Goal: Transaction & Acquisition: Download file/media

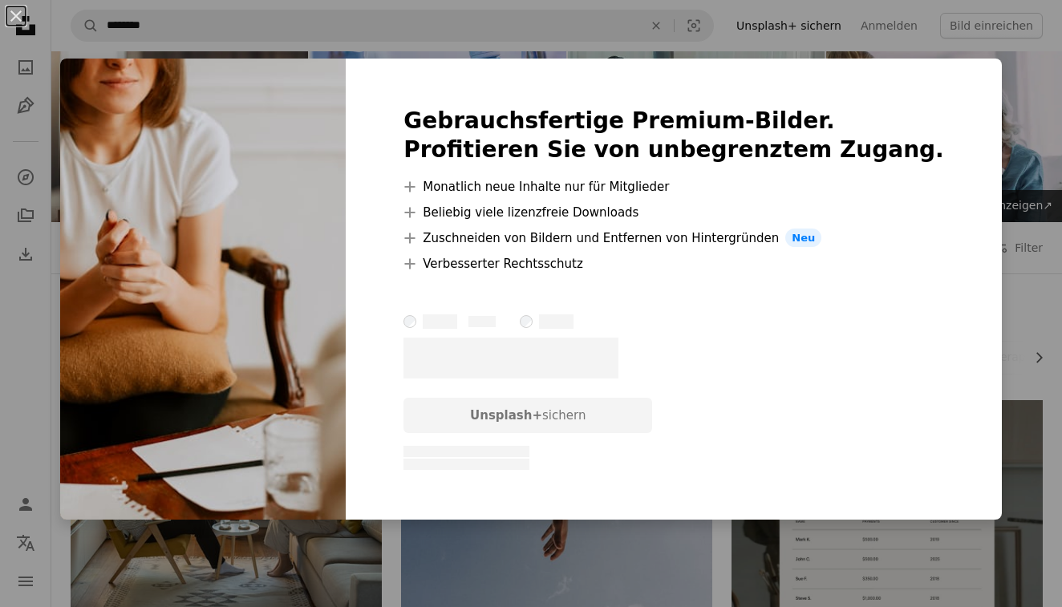
scroll to position [595, 0]
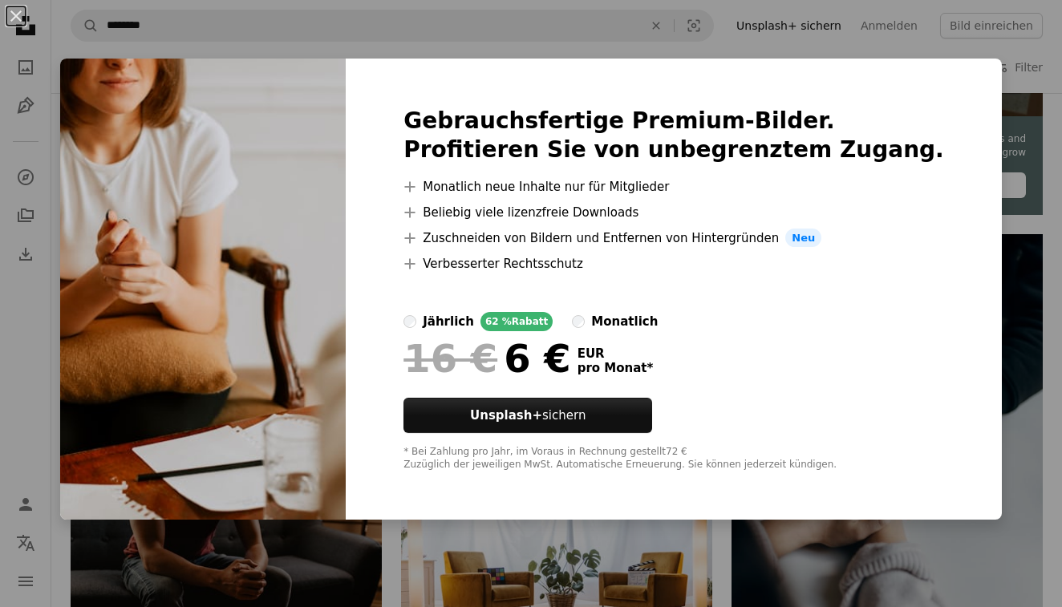
click at [1044, 302] on div "An X shape Gebrauchsfertige Premium-Bilder. Profitieren Sie von unbegrenztem Zu…" at bounding box center [531, 303] width 1062 height 607
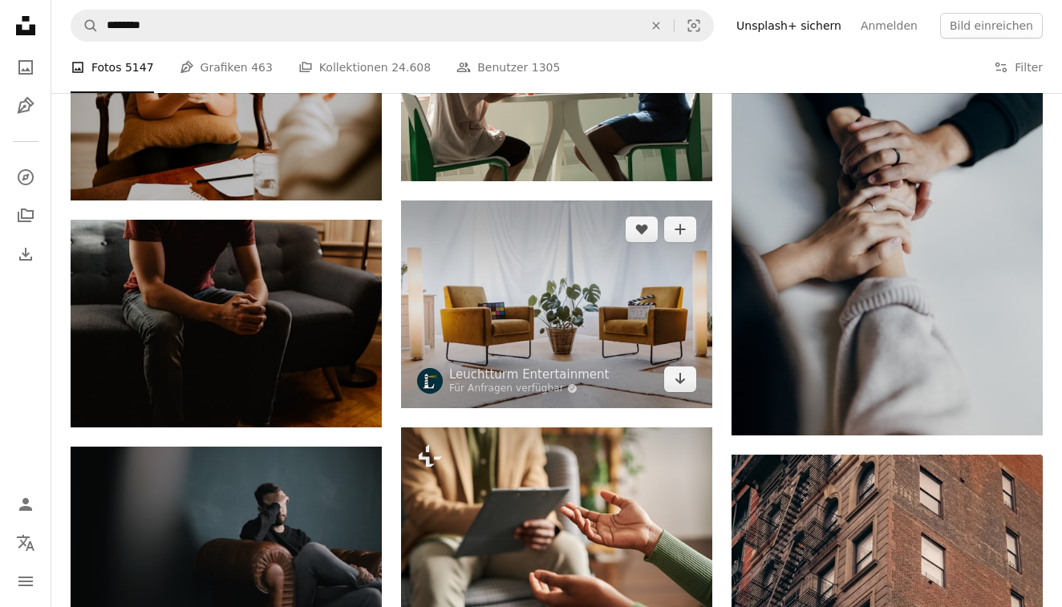
scroll to position [874, 0]
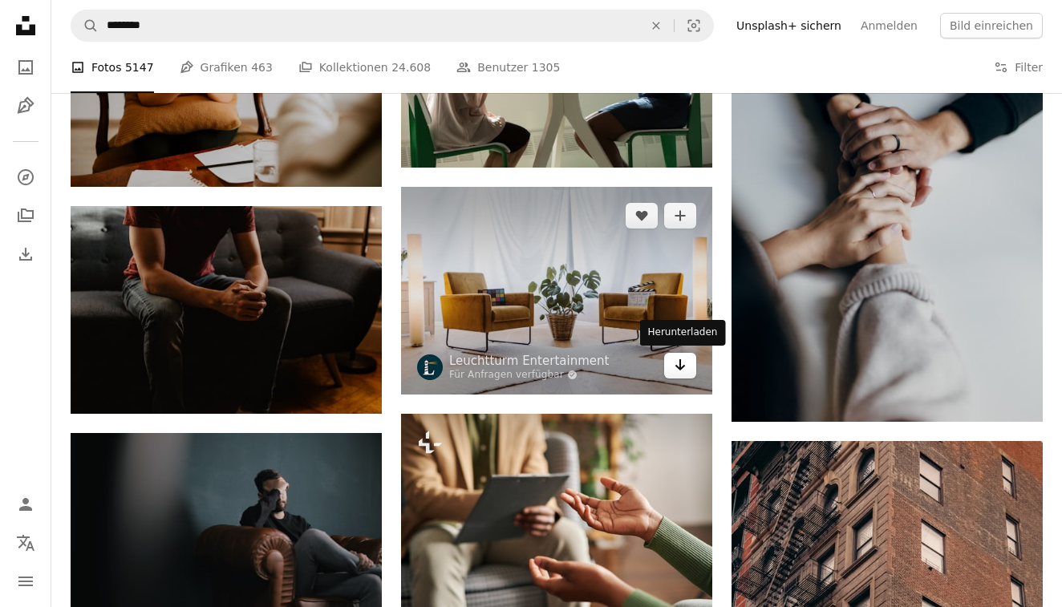
click at [674, 358] on icon "Arrow pointing down" at bounding box center [680, 364] width 13 height 19
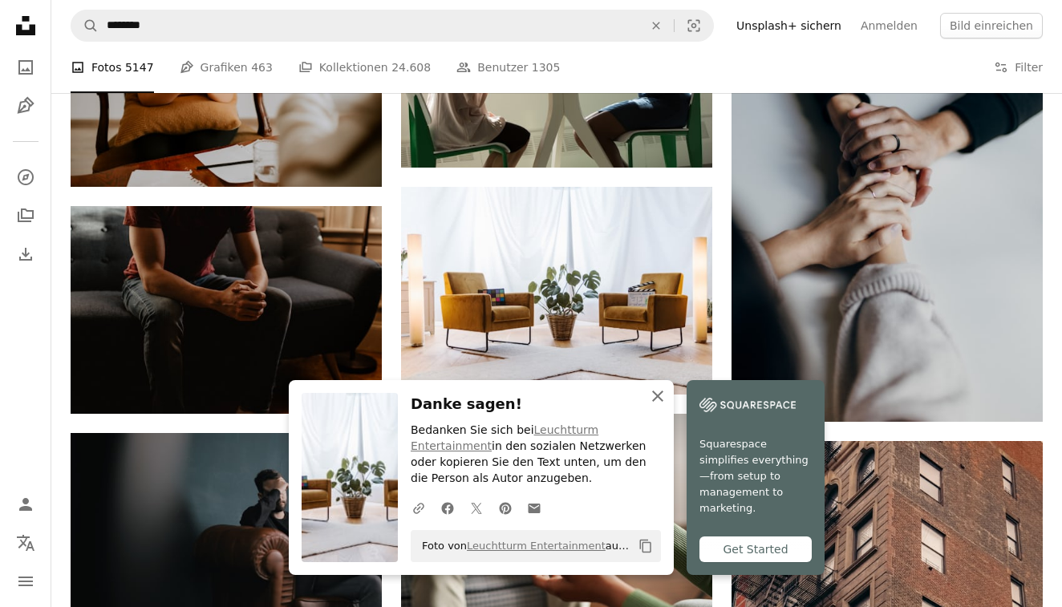
click at [664, 406] on icon "An X shape" at bounding box center [657, 395] width 19 height 19
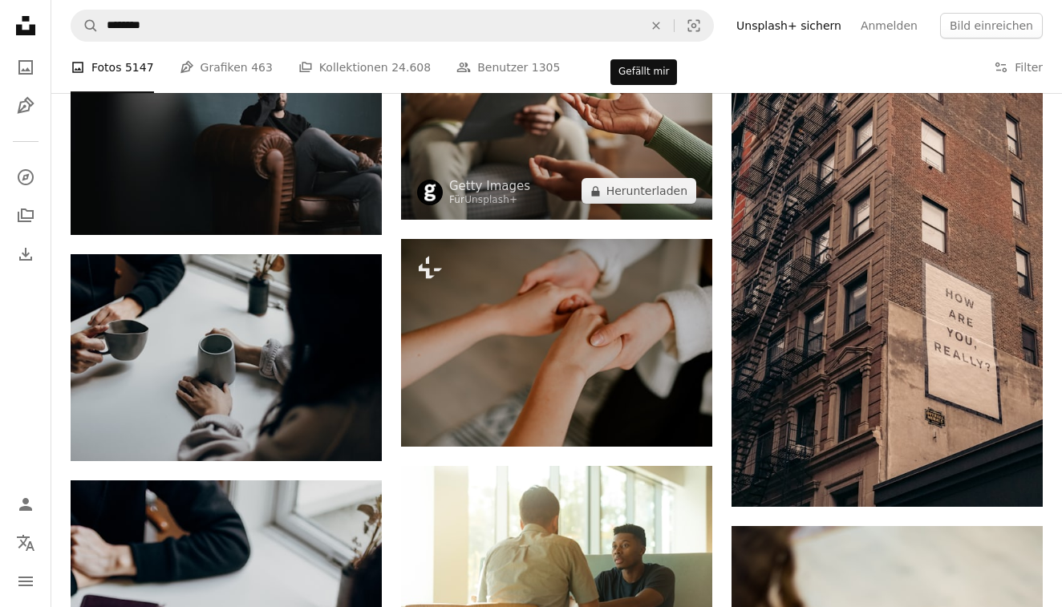
scroll to position [1277, 0]
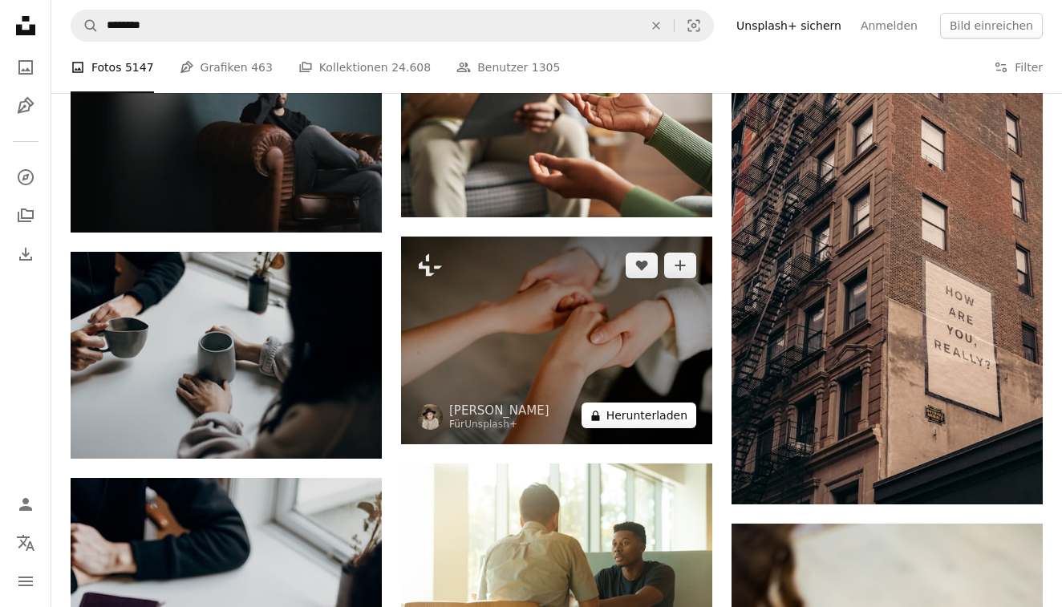
click at [657, 423] on button "A lock Herunterladen" at bounding box center [638, 416] width 115 height 26
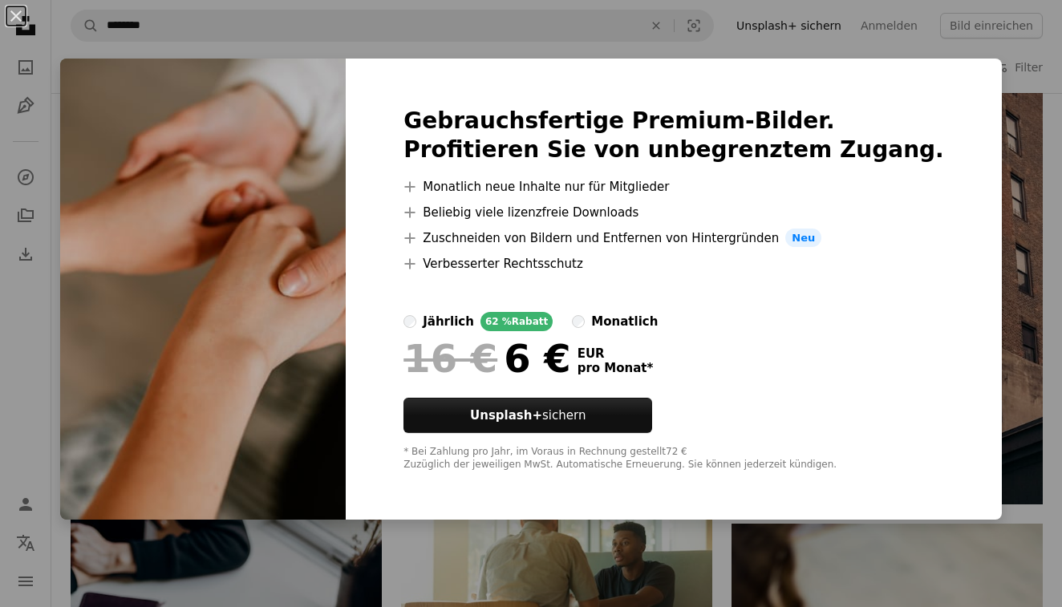
click at [958, 181] on div "An X shape Gebrauchsfertige Premium-Bilder. Profitieren Sie von unbegrenztem Zu…" at bounding box center [531, 303] width 1062 height 607
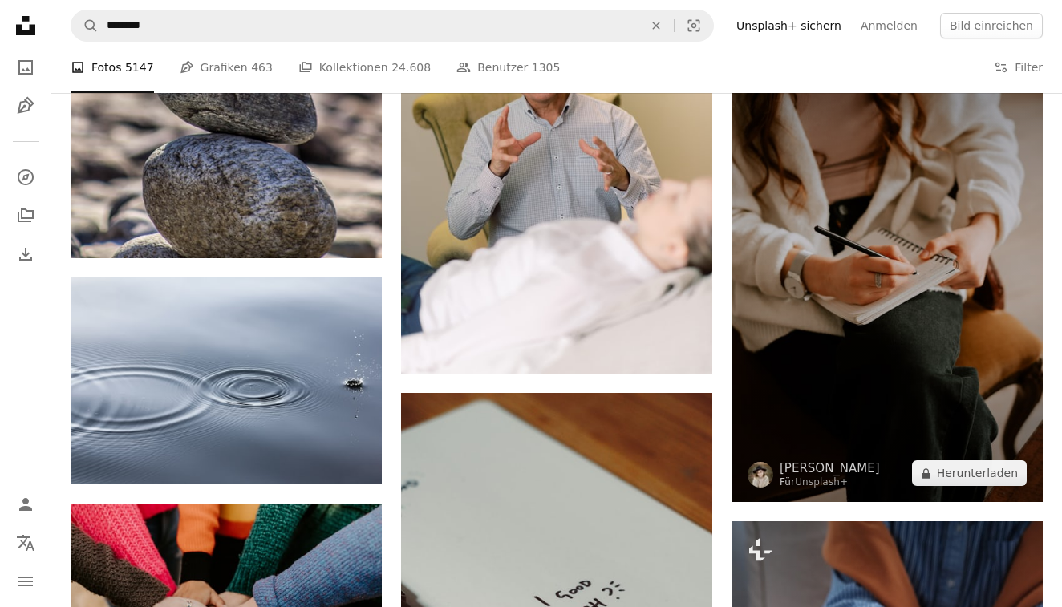
scroll to position [3938, 0]
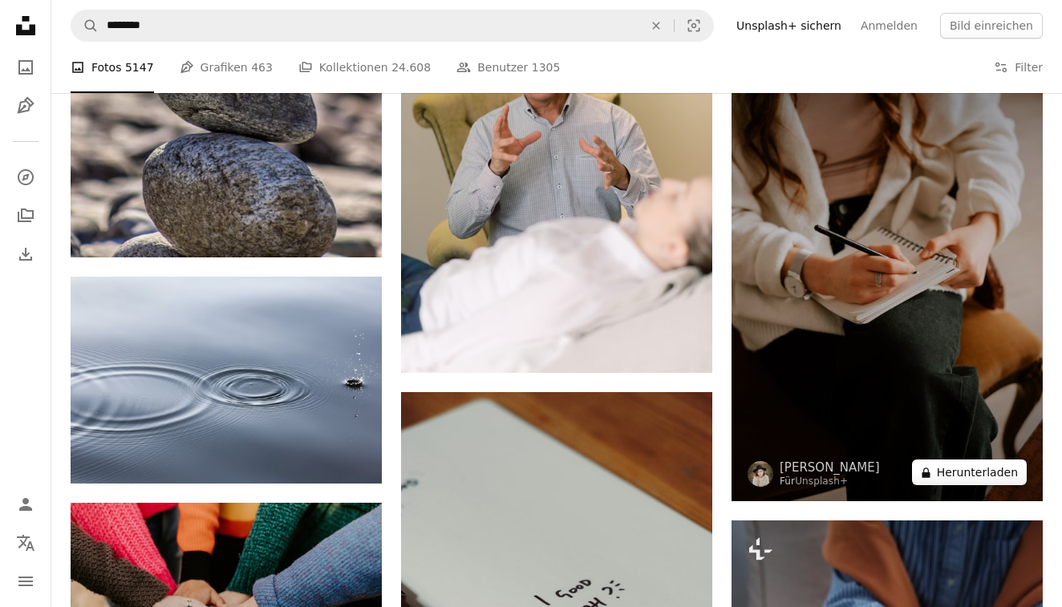
click at [965, 475] on button "A lock Herunterladen" at bounding box center [969, 472] width 115 height 26
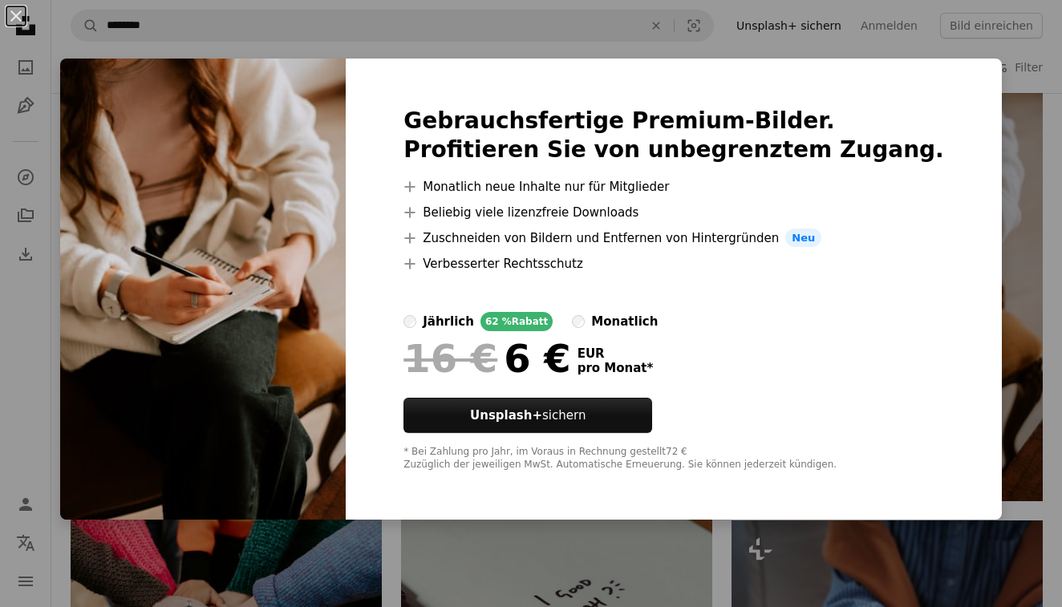
click at [1039, 188] on div "An X shape Gebrauchsfertige Premium-Bilder. Profitieren Sie von unbegrenztem Zu…" at bounding box center [531, 303] width 1062 height 607
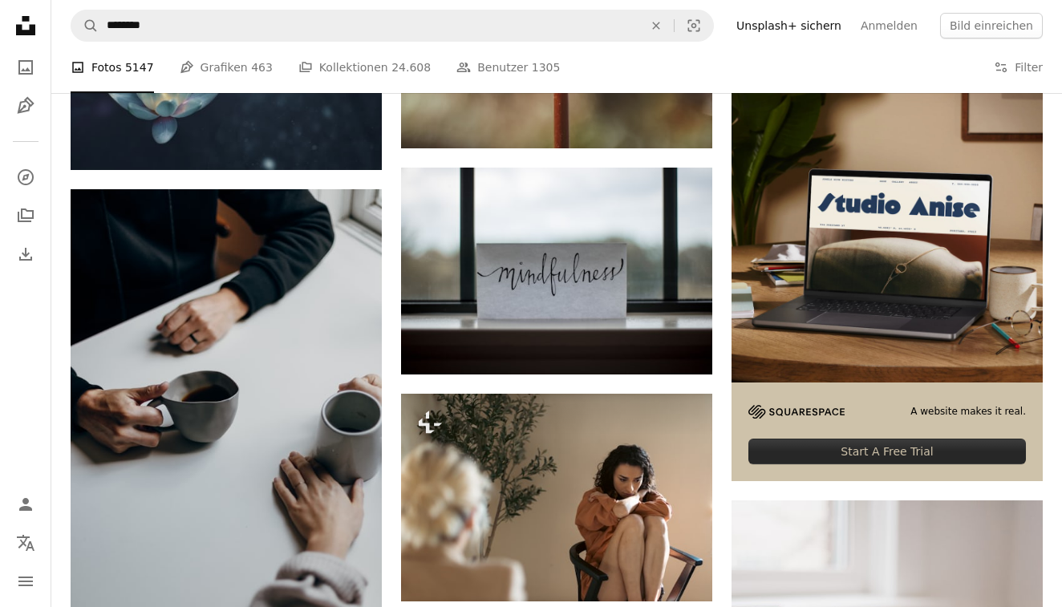
scroll to position [5590, 0]
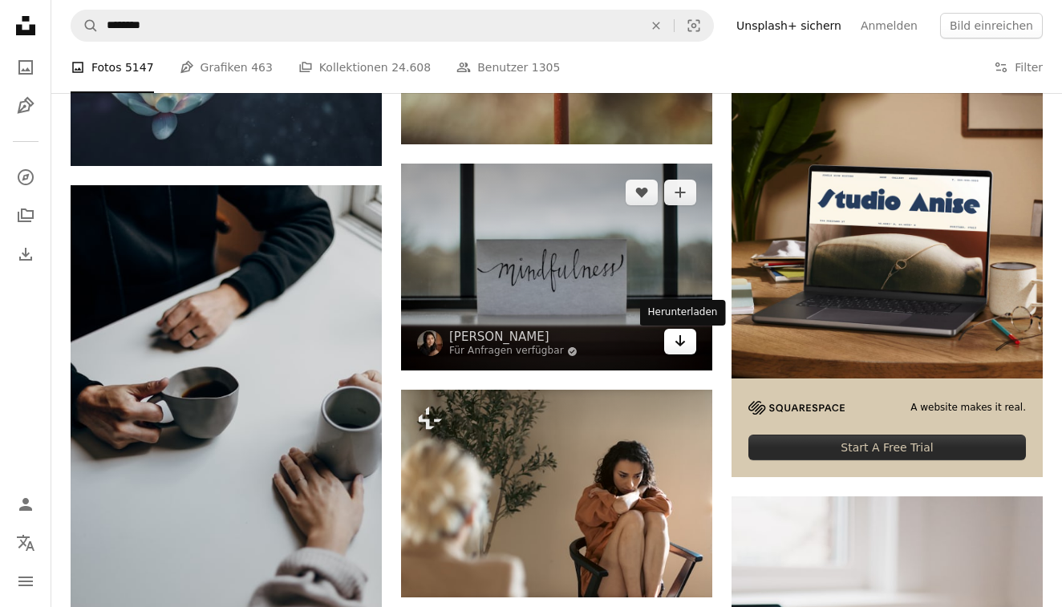
click at [674, 350] on icon "Arrow pointing down" at bounding box center [680, 340] width 13 height 19
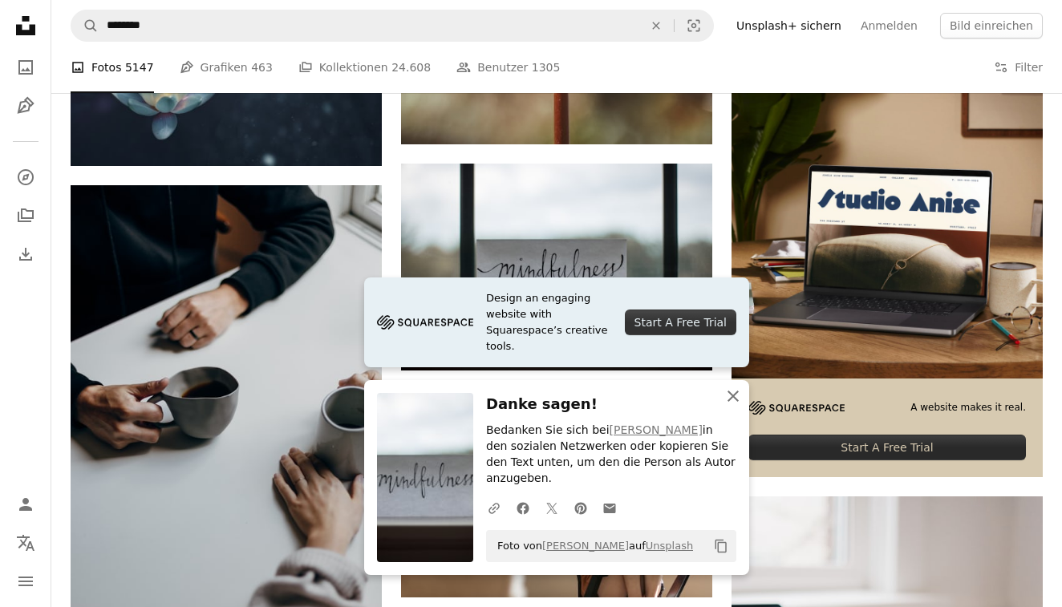
click at [729, 402] on icon "button" at bounding box center [732, 395] width 11 height 11
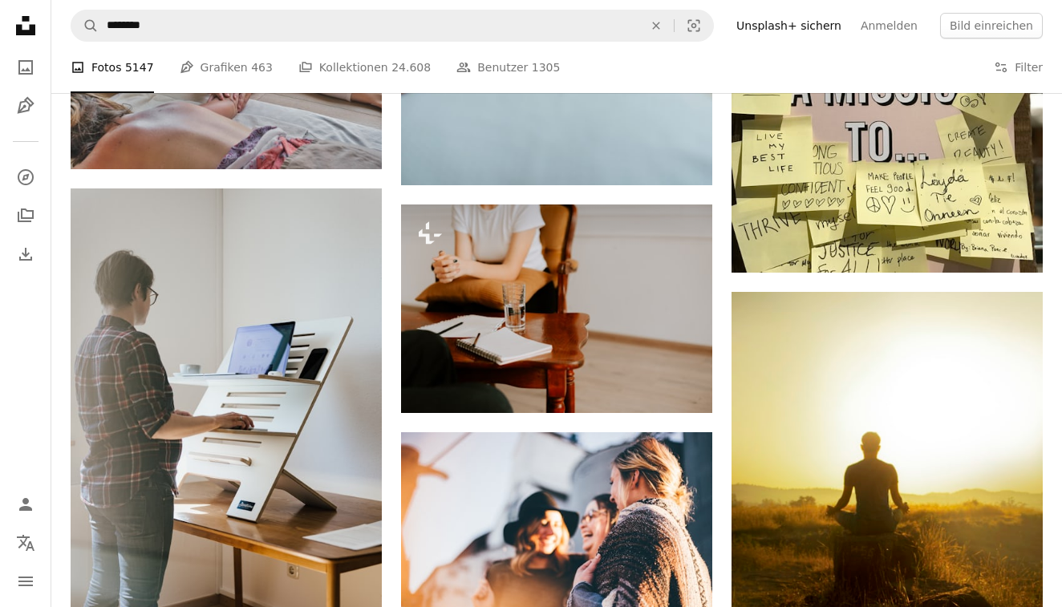
scroll to position [8108, 0]
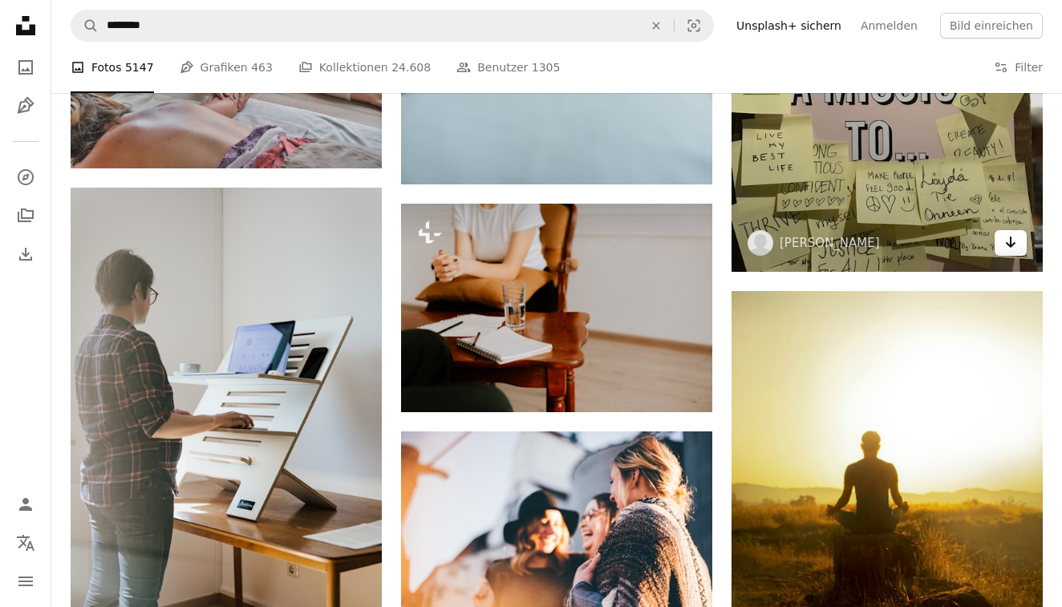
click at [1005, 235] on icon "Arrow pointing down" at bounding box center [1010, 242] width 13 height 19
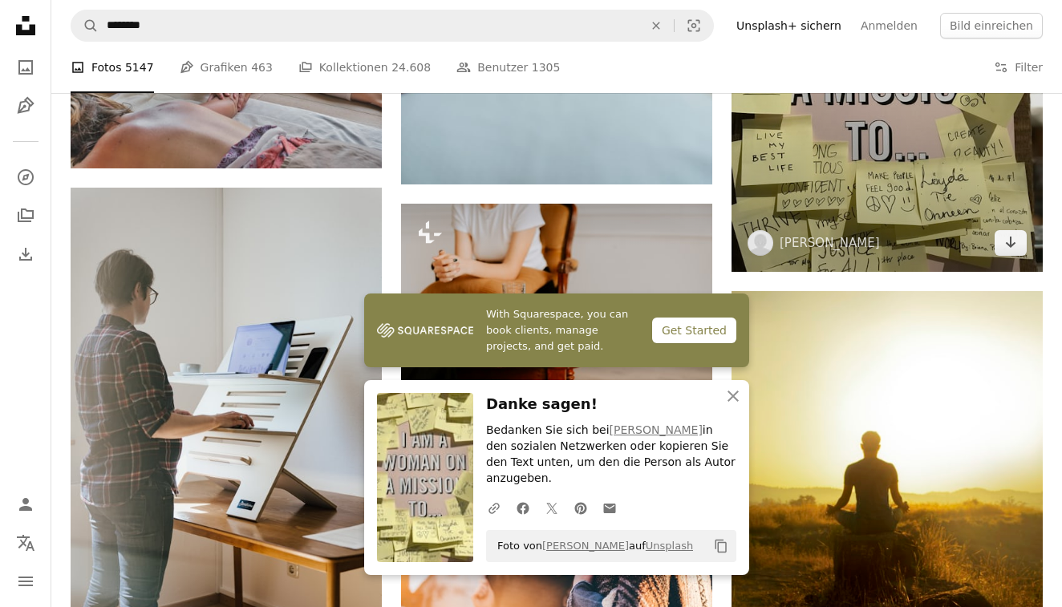
click at [904, 208] on img at bounding box center [886, 63] width 311 height 415
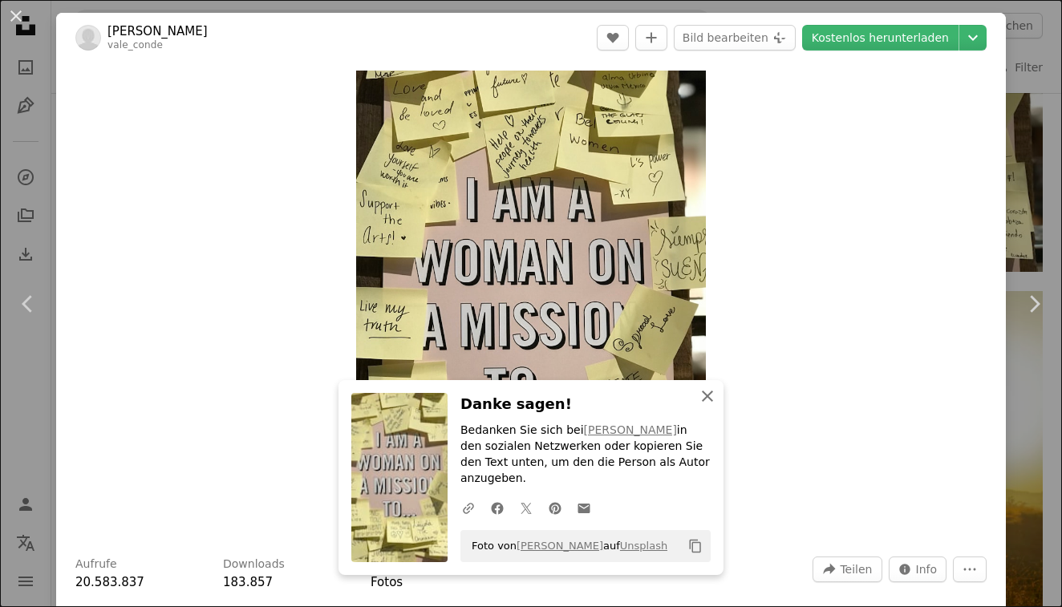
click at [706, 406] on icon "An X shape" at bounding box center [707, 395] width 19 height 19
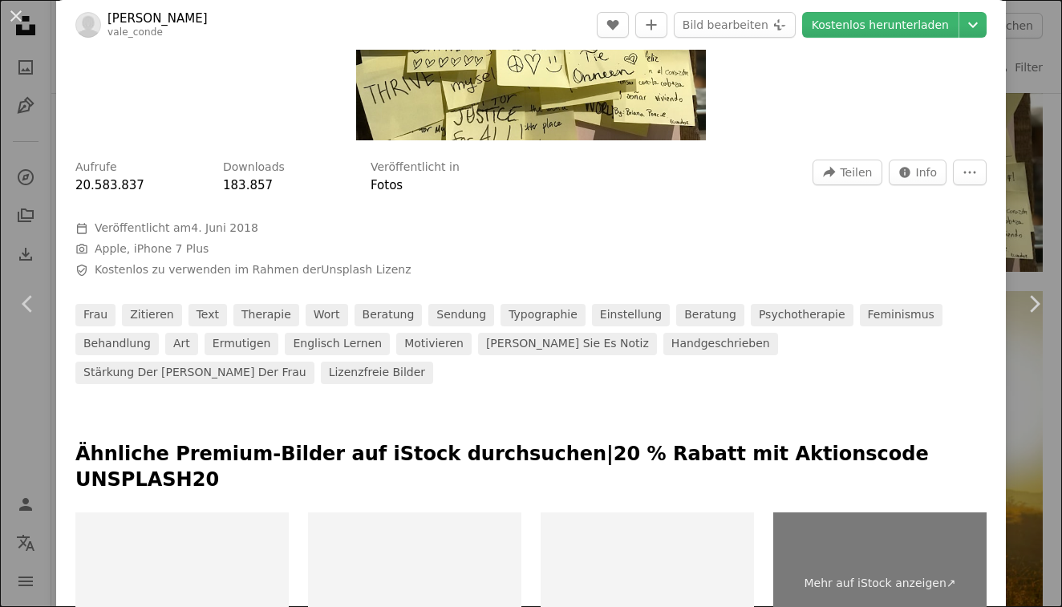
scroll to position [404, 0]
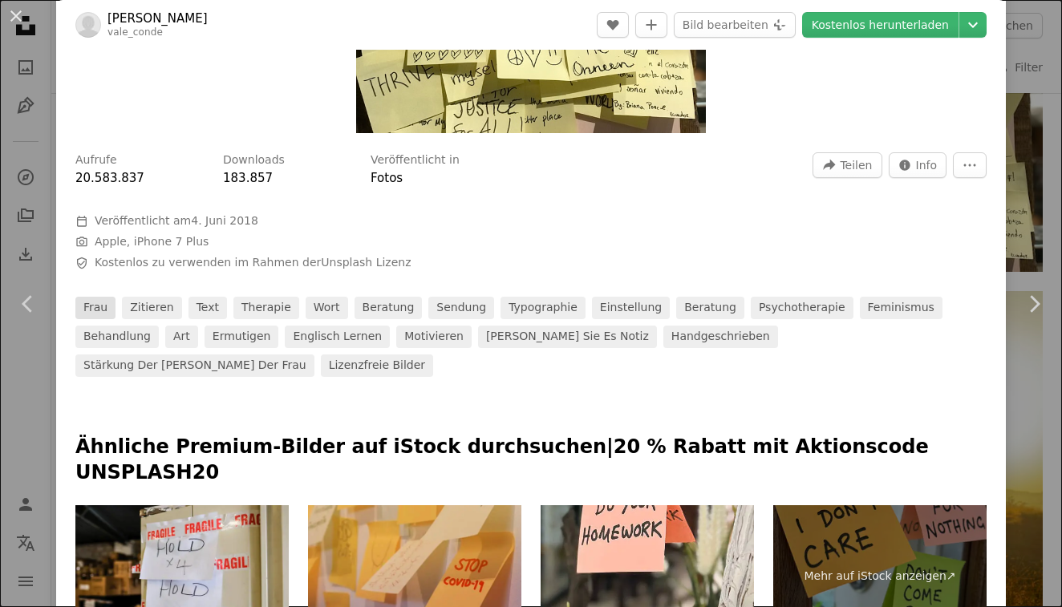
click at [100, 302] on link "frau" at bounding box center [95, 308] width 40 height 22
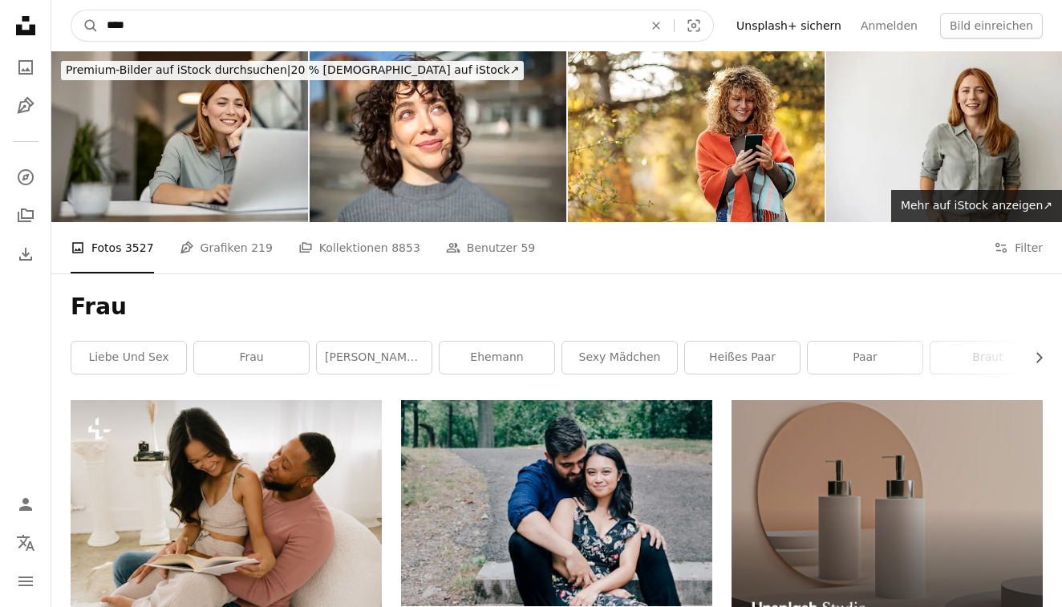
click at [330, 34] on input "****" at bounding box center [369, 25] width 540 height 30
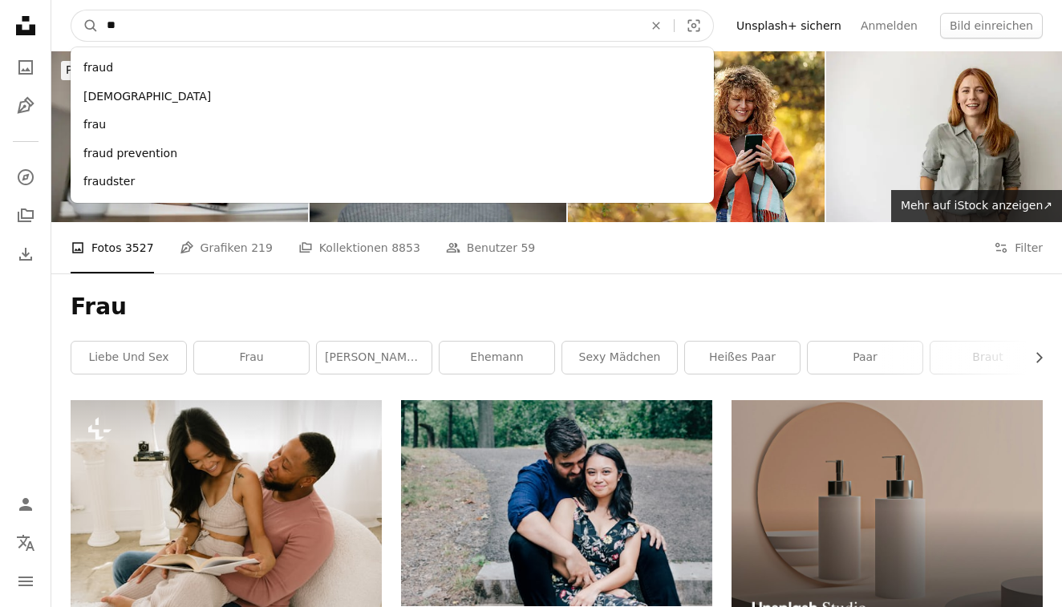
type input "*"
type input "*******"
click at [85, 26] on button "A magnifying glass" at bounding box center [84, 25] width 27 height 30
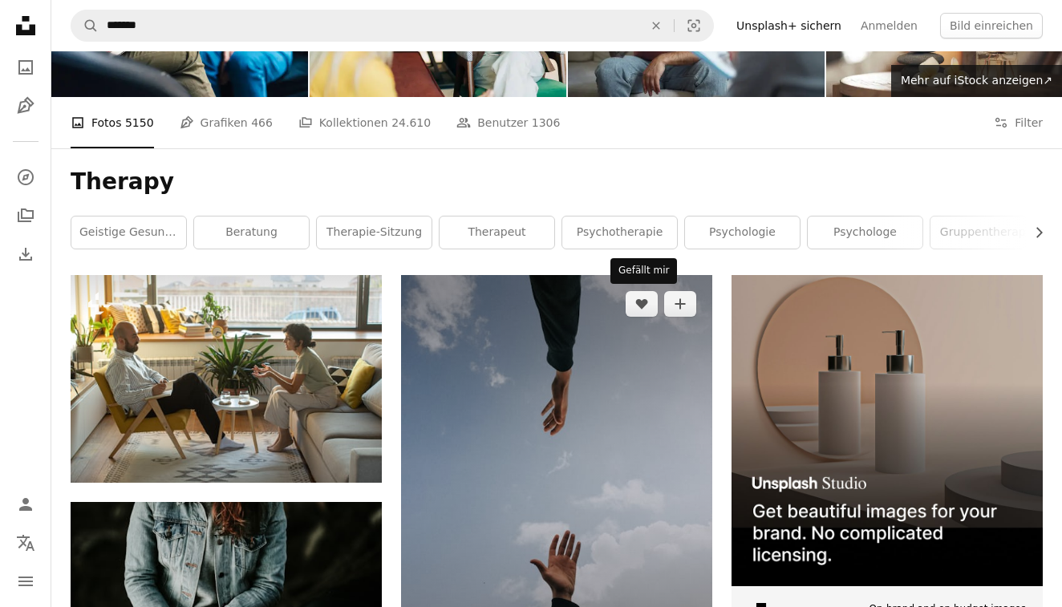
scroll to position [151, 0]
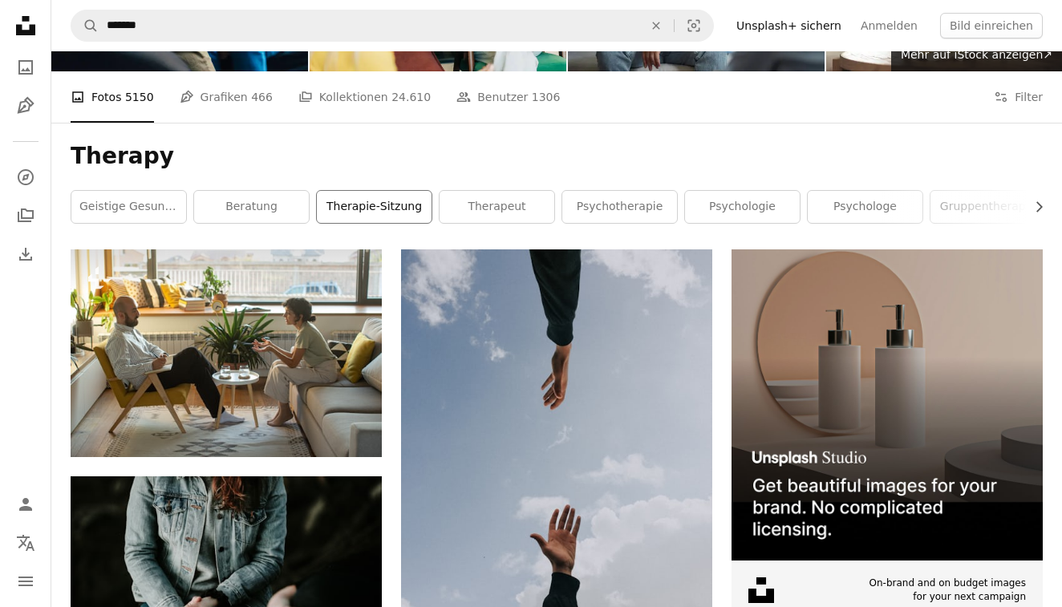
click at [363, 204] on link "Therapie-Sitzung" at bounding box center [374, 207] width 115 height 32
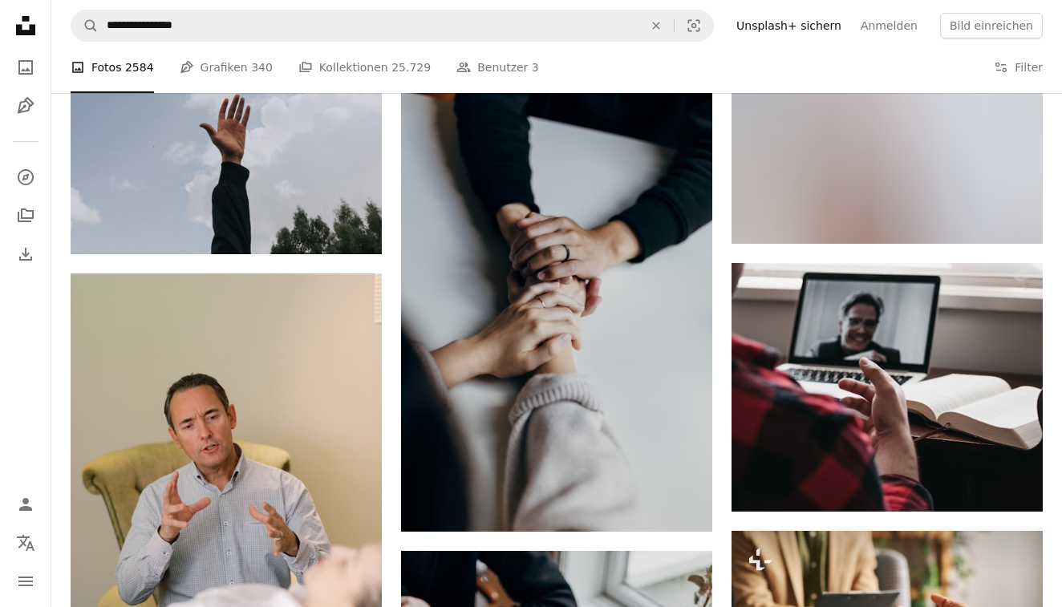
scroll to position [1016, 0]
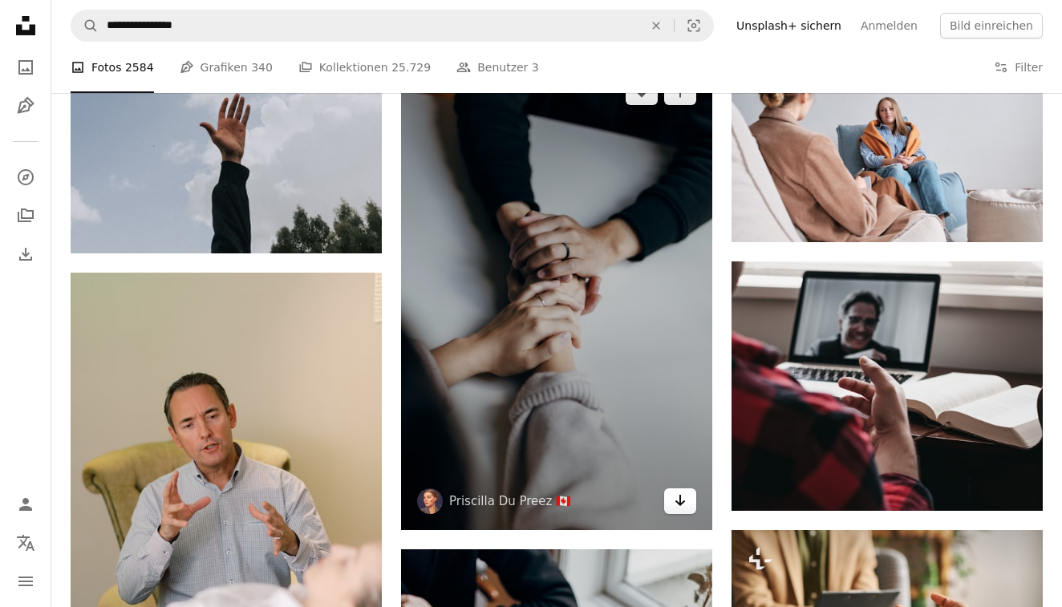
click at [682, 500] on icon "Arrow pointing down" at bounding box center [680, 500] width 13 height 19
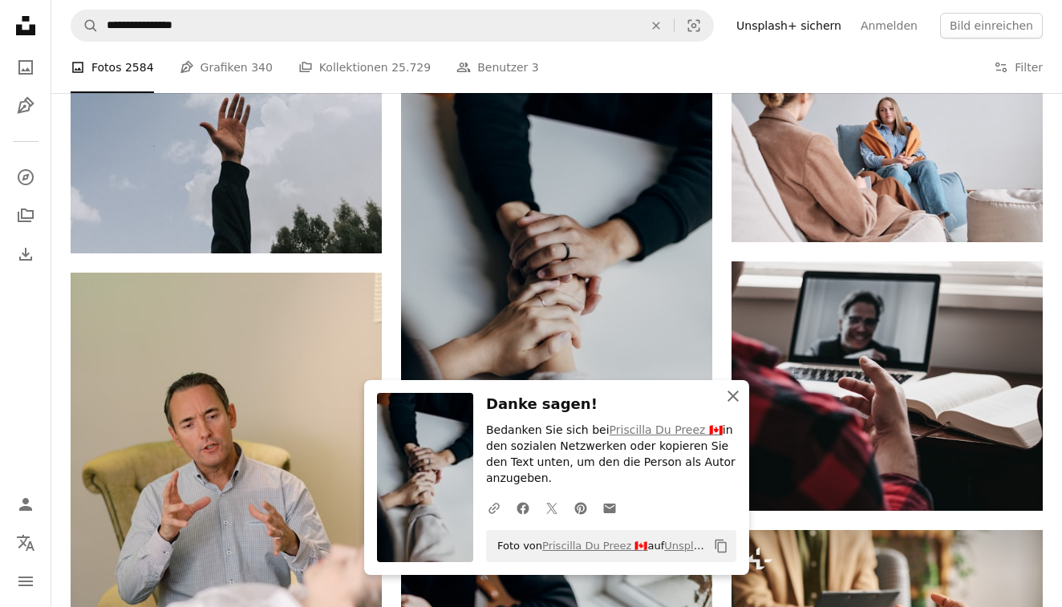
click at [733, 400] on icon "button" at bounding box center [732, 395] width 11 height 11
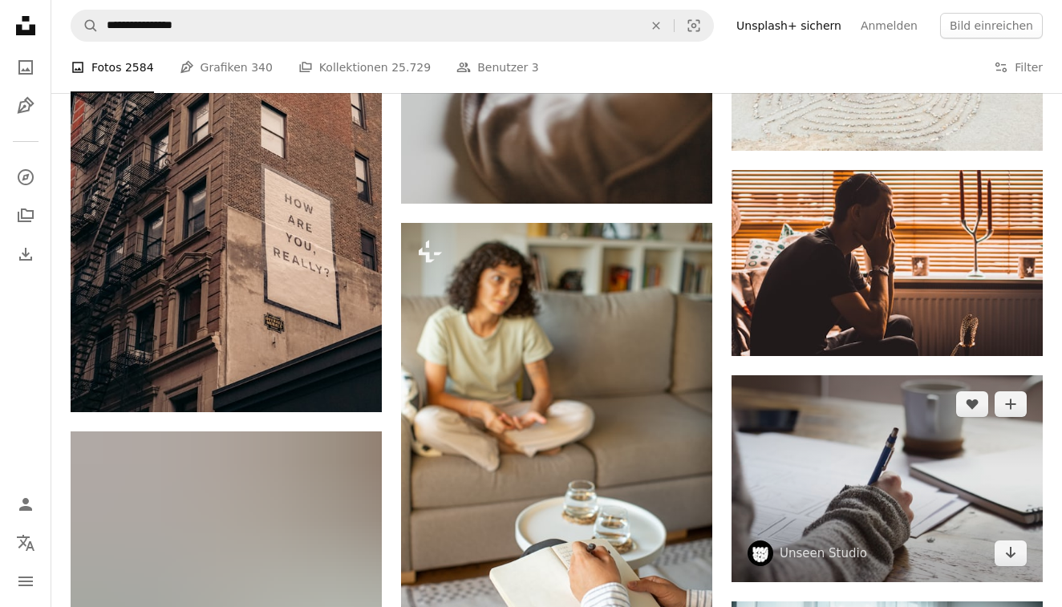
scroll to position [1827, 0]
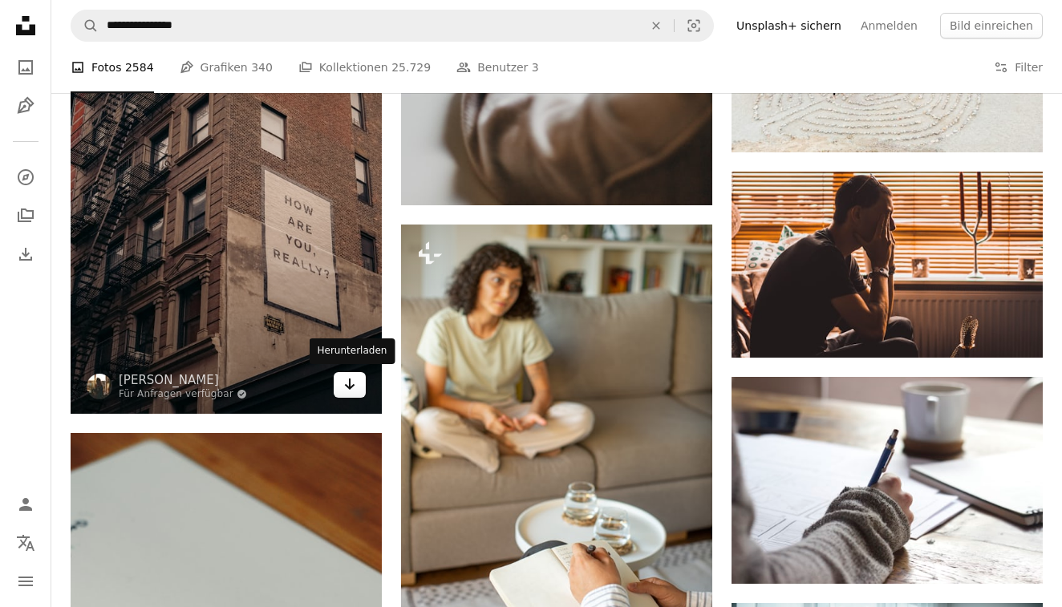
click at [351, 386] on icon "Herunterladen" at bounding box center [350, 383] width 10 height 11
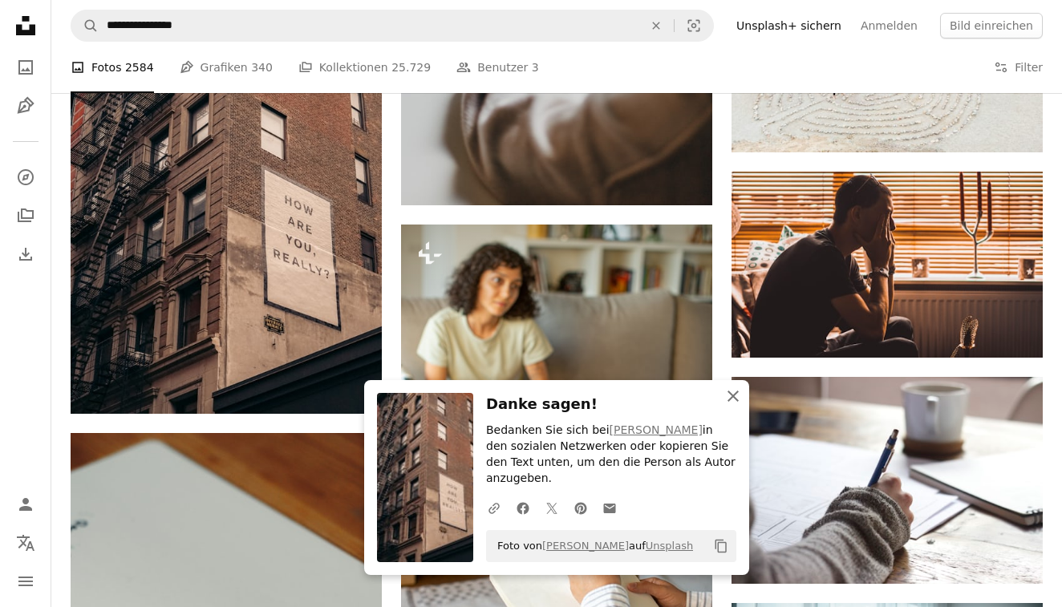
click at [730, 406] on icon "An X shape" at bounding box center [732, 395] width 19 height 19
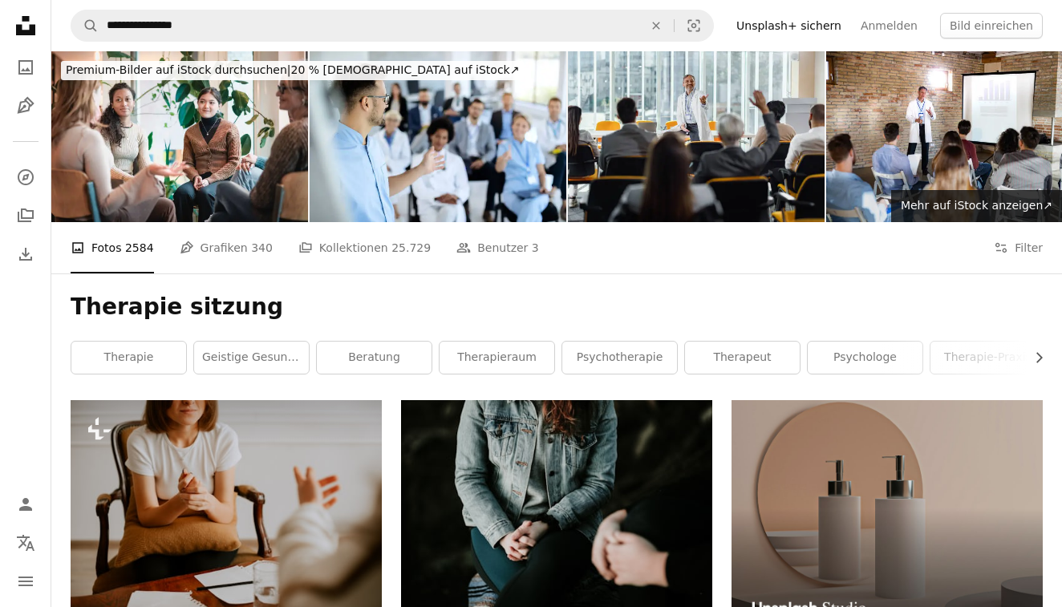
scroll to position [0, 0]
click at [249, 366] on link "geistige Gesundheit" at bounding box center [251, 358] width 115 height 32
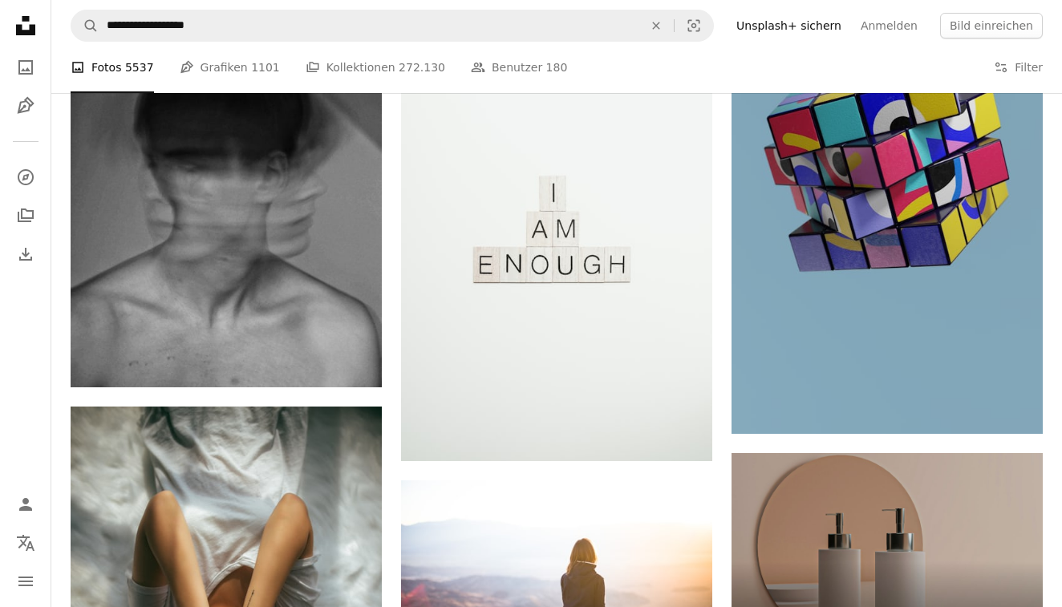
scroll to position [5043, 0]
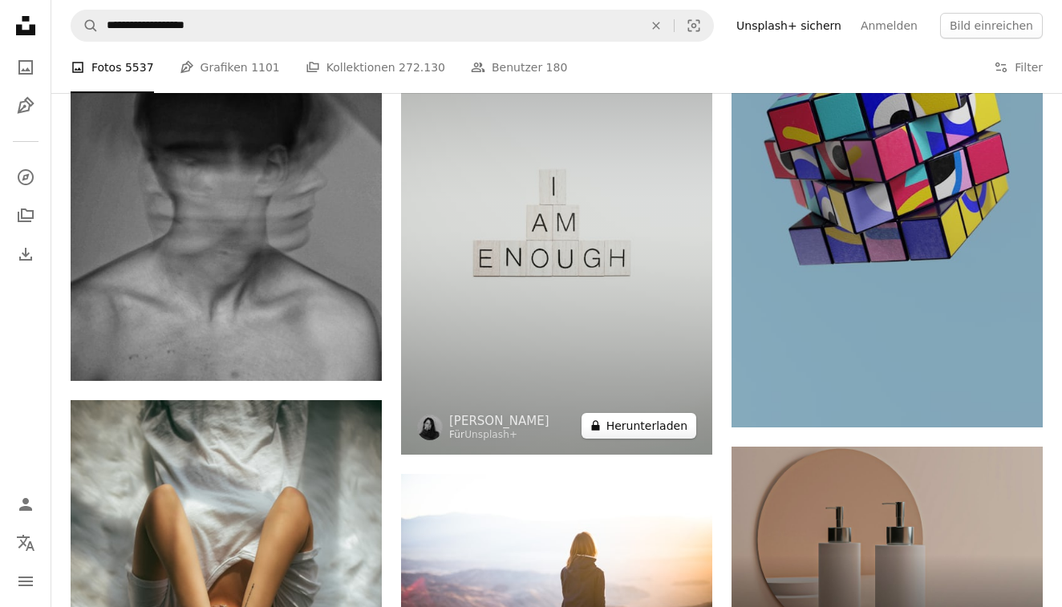
click at [632, 426] on button "A lock Herunterladen" at bounding box center [638, 426] width 115 height 26
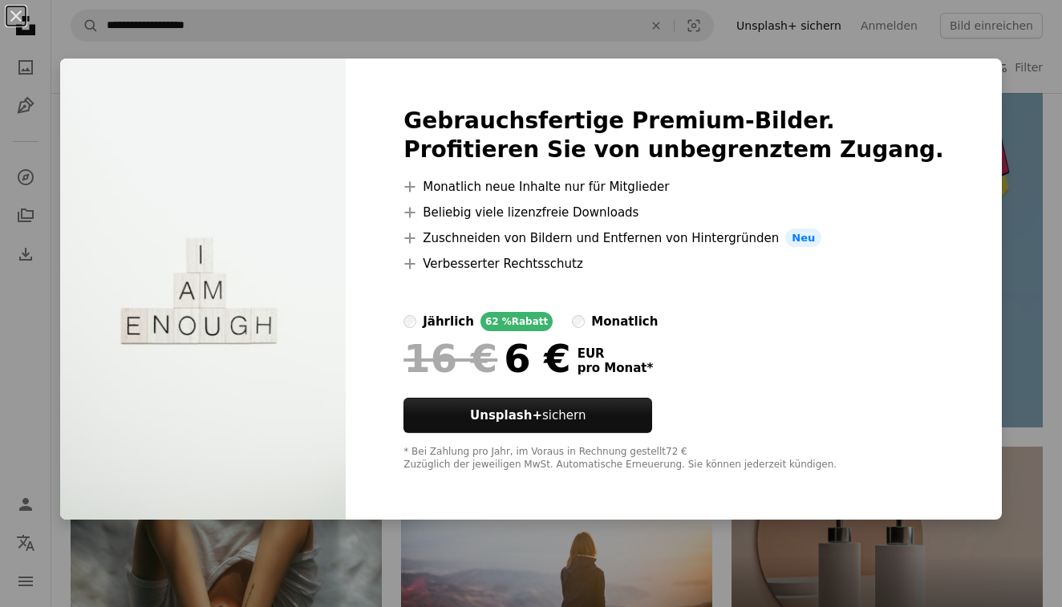
click at [935, 85] on div "Gebrauchsfertige Premium-Bilder. Profitieren Sie von unbegrenztem Zugang. A plu…" at bounding box center [674, 290] width 656 height 462
click at [1030, 163] on div "An X shape Gebrauchsfertige Premium-Bilder. Profitieren Sie von unbegrenztem Zu…" at bounding box center [531, 303] width 1062 height 607
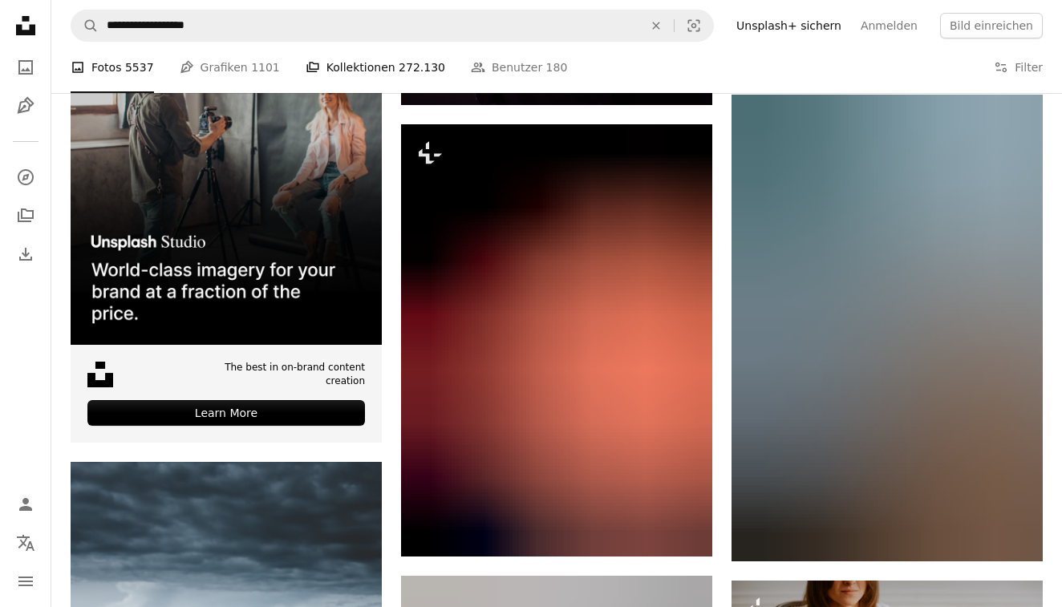
scroll to position [2720, 0]
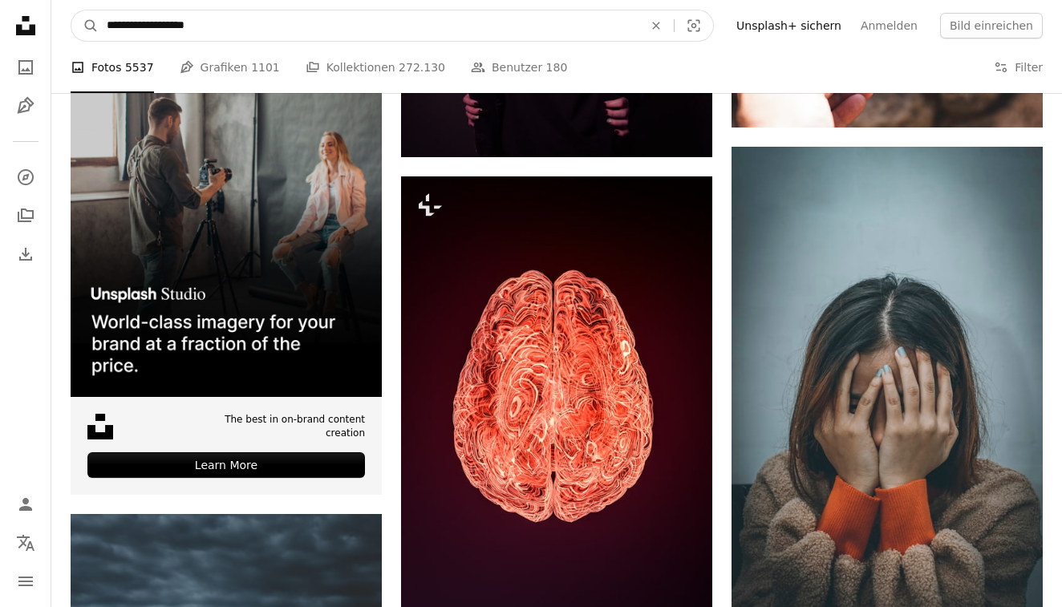
drag, startPoint x: 223, startPoint y: 22, endPoint x: 112, endPoint y: 26, distance: 110.7
click at [112, 26] on input "**********" at bounding box center [369, 25] width 540 height 30
type input "*"
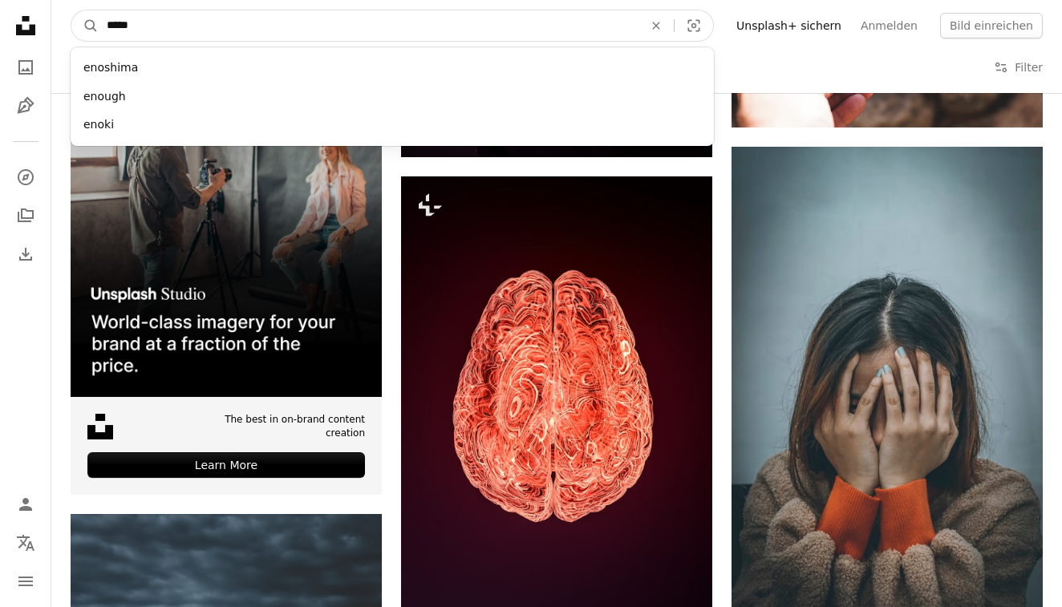
type input "******"
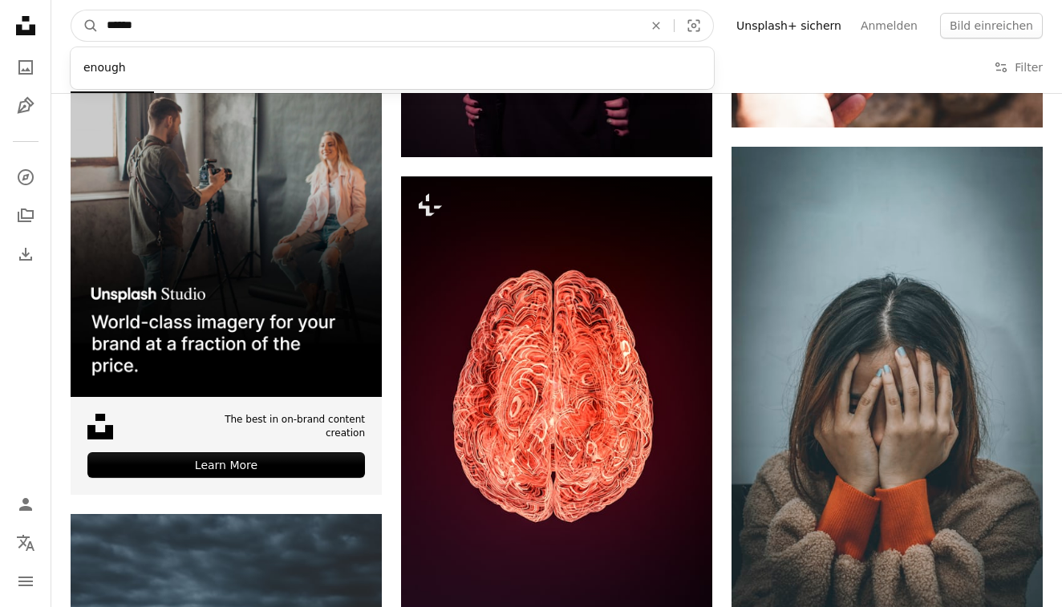
click at [85, 26] on button "A magnifying glass" at bounding box center [84, 25] width 27 height 30
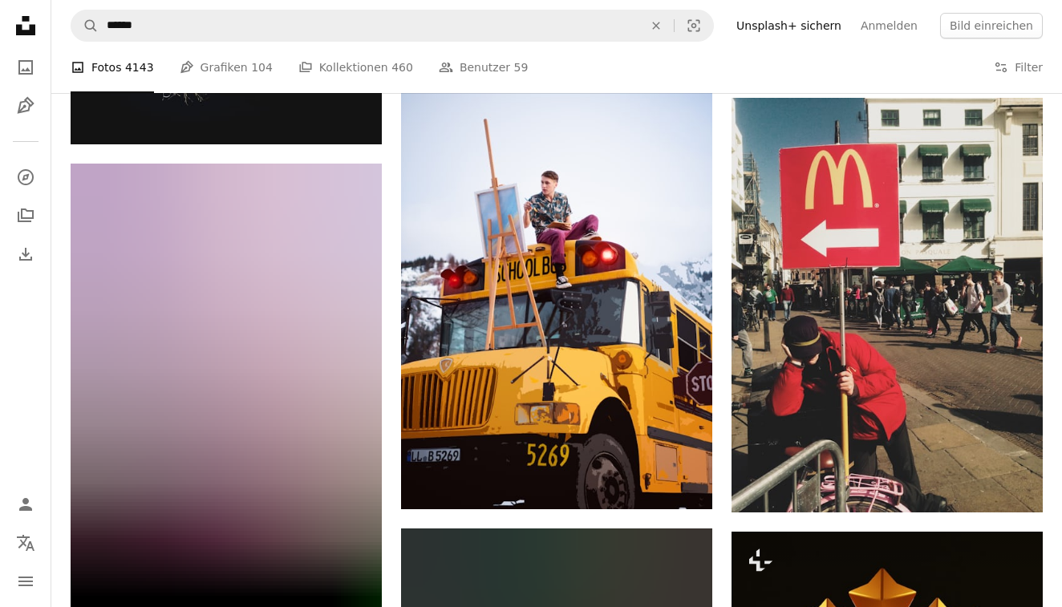
scroll to position [6512, 0]
